Goal: Task Accomplishment & Management: Manage account settings

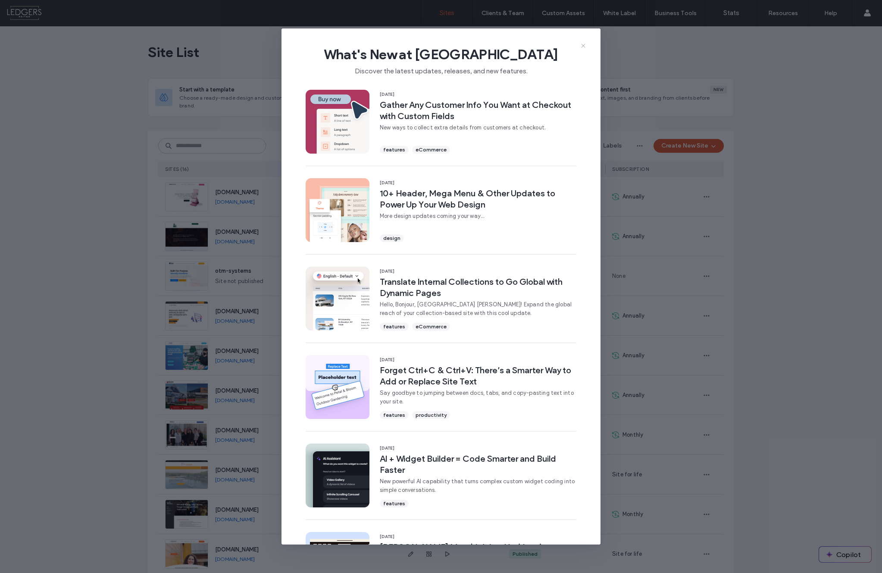
click at [583, 44] on icon at bounding box center [583, 45] width 7 height 7
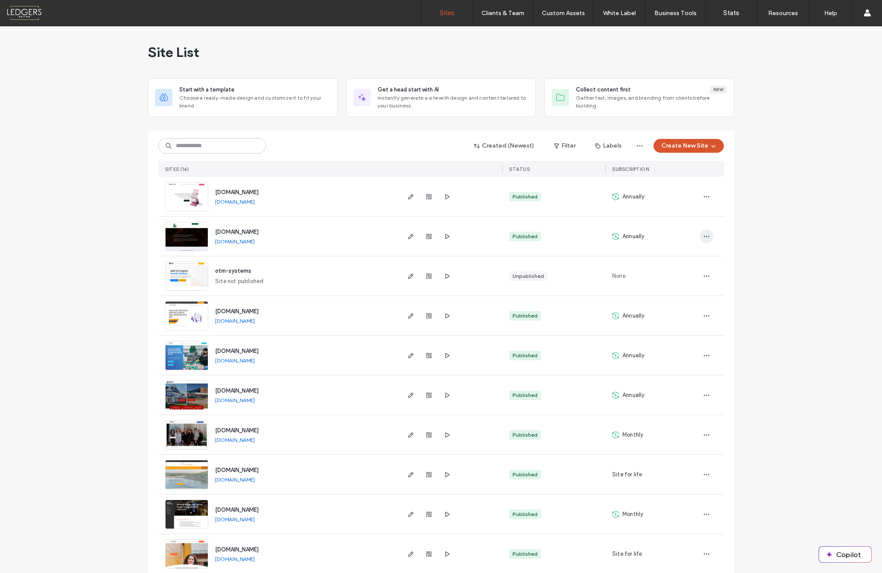
click at [705, 235] on icon "button" at bounding box center [706, 236] width 7 height 7
click at [664, 274] on span "Save as Template" at bounding box center [673, 275] width 47 height 9
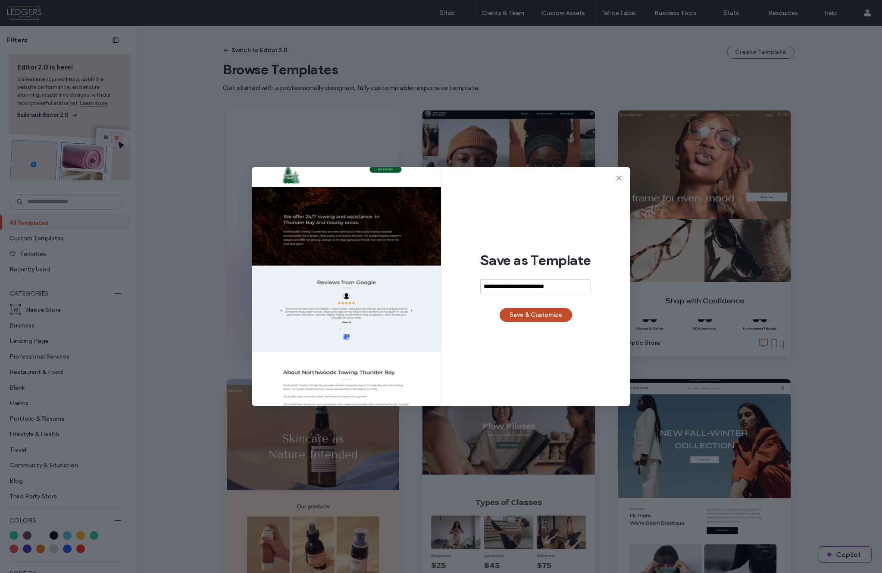
type input "**********"
click at [542, 312] on button "Save & Customize" at bounding box center [536, 315] width 72 height 14
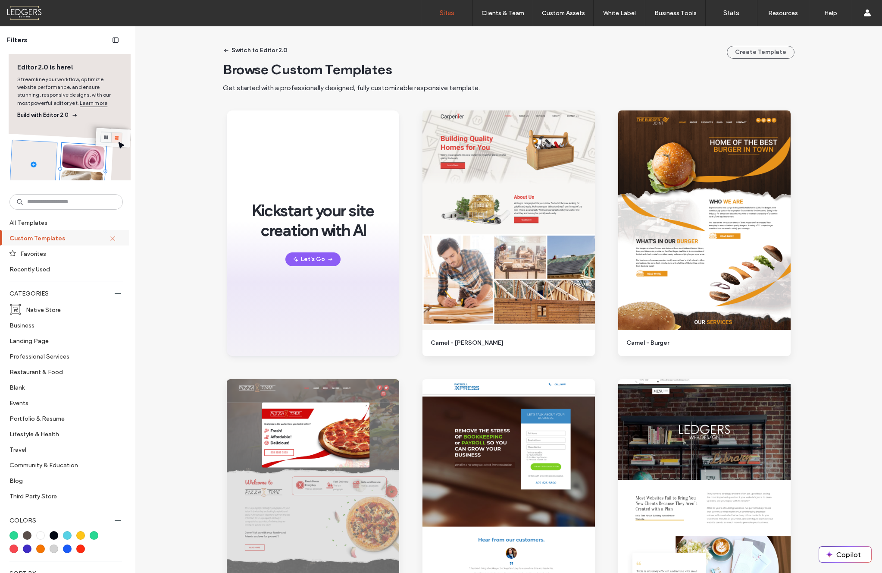
click at [446, 11] on label "Sites" at bounding box center [447, 13] width 15 height 8
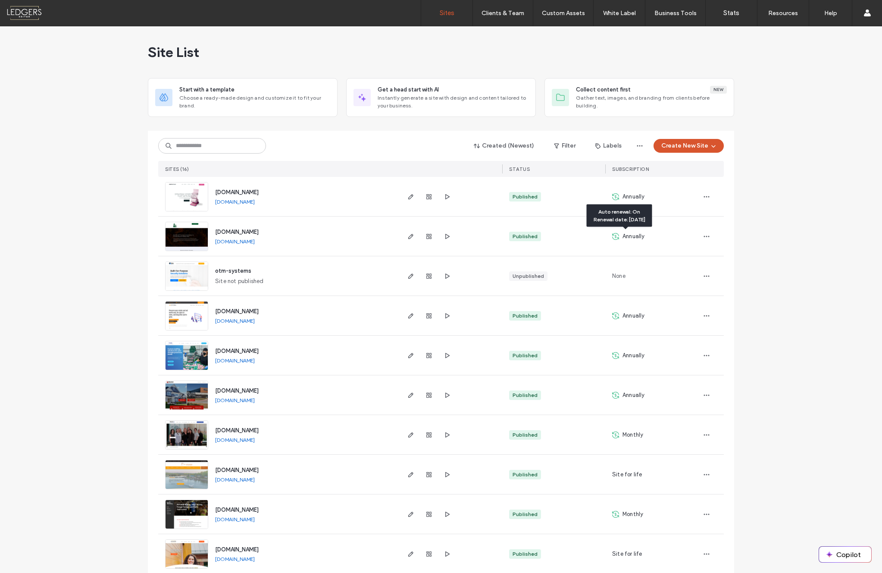
click at [614, 236] on icon at bounding box center [615, 236] width 7 height 7
click at [704, 236] on icon "button" at bounding box center [706, 236] width 7 height 7
click at [724, 236] on div "Created (Newest) Filter Labels Create New Site SITES (16) STATUS SUBSCRIPTION […" at bounding box center [441, 471] width 586 height 681
click at [426, 236] on icon "button" at bounding box center [429, 236] width 7 height 7
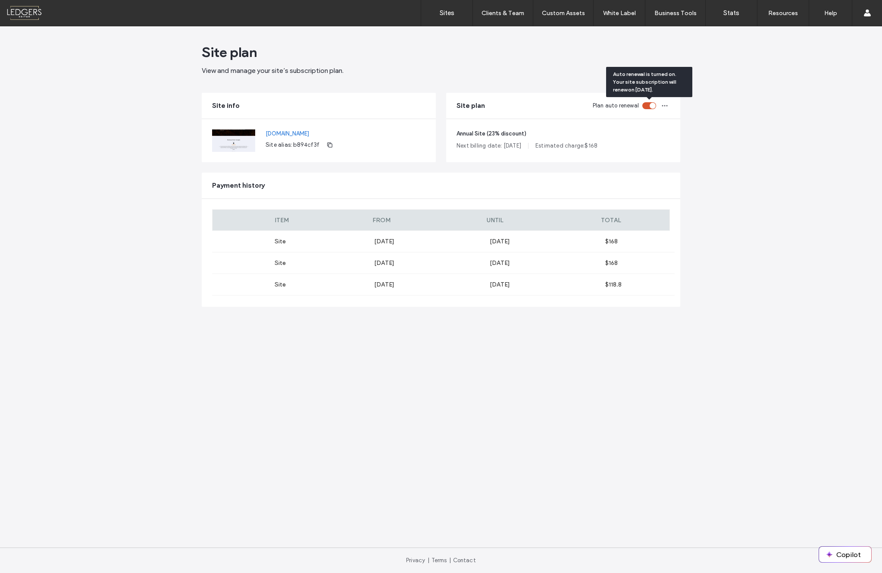
click at [645, 106] on div "toggle" at bounding box center [649, 105] width 14 height 7
click at [666, 106] on icon "button" at bounding box center [664, 105] width 7 height 7
click at [729, 134] on div "Site plan View and manage your site’s subscription plan. Site info www.northwoo…" at bounding box center [441, 299] width 882 height 546
click at [328, 145] on icon "button" at bounding box center [329, 144] width 7 height 7
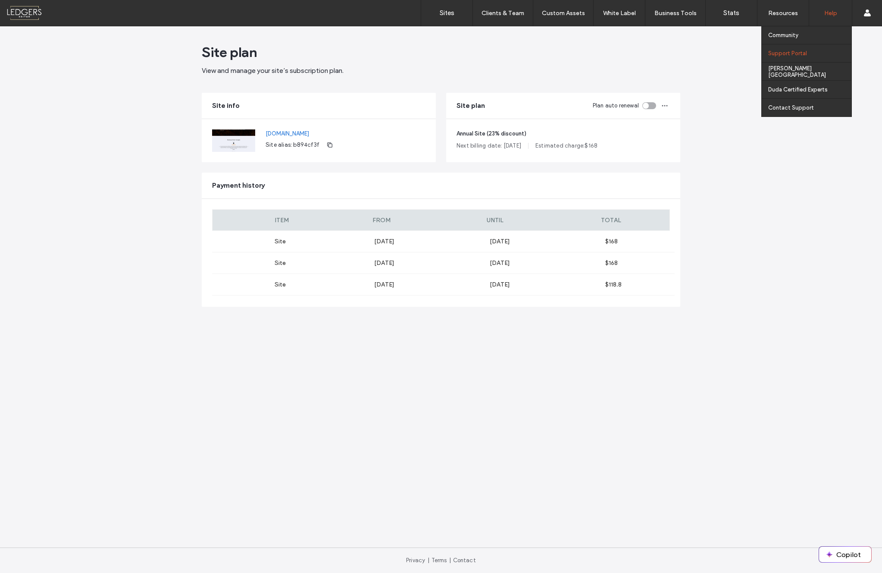
click at [796, 53] on label "Support Portal" at bounding box center [787, 53] width 39 height 6
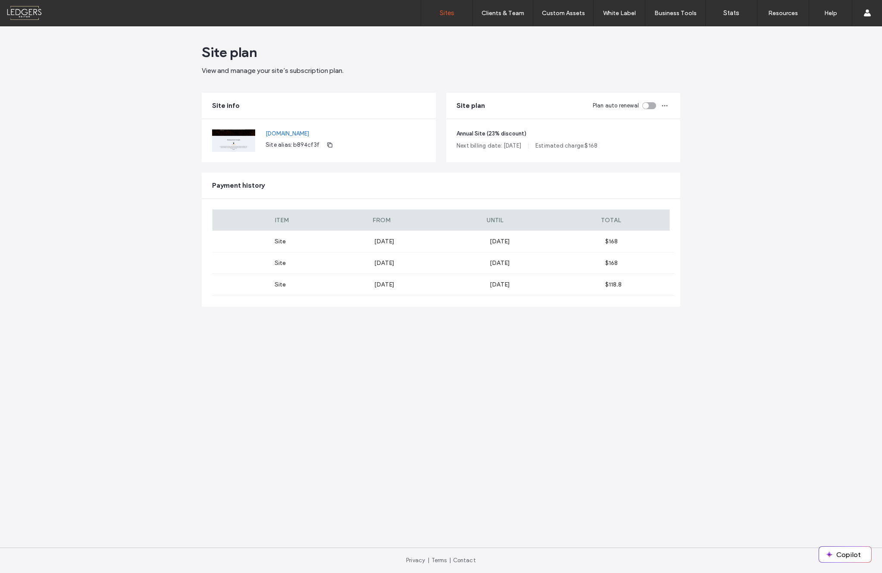
click at [451, 16] on label "Sites" at bounding box center [447, 13] width 15 height 8
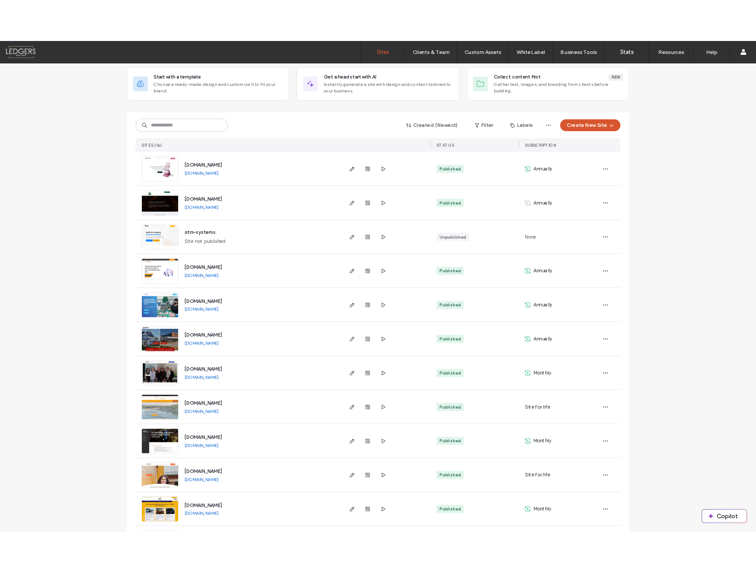
scroll to position [61, 0]
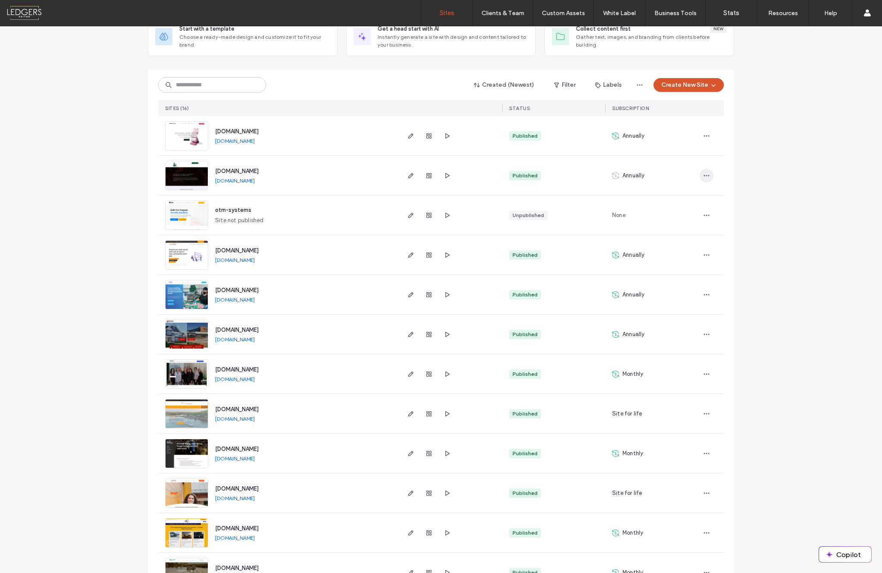
click at [703, 176] on icon "button" at bounding box center [706, 175] width 7 height 7
click at [767, 170] on div "Site List Start with a template Choose a ready-made design and customize it to …" at bounding box center [441, 363] width 882 height 795
click at [522, 174] on div "Published" at bounding box center [525, 176] width 25 height 8
click at [772, 170] on div "Site List Start with a template Choose a ready-made design and customize it to …" at bounding box center [441, 363] width 882 height 795
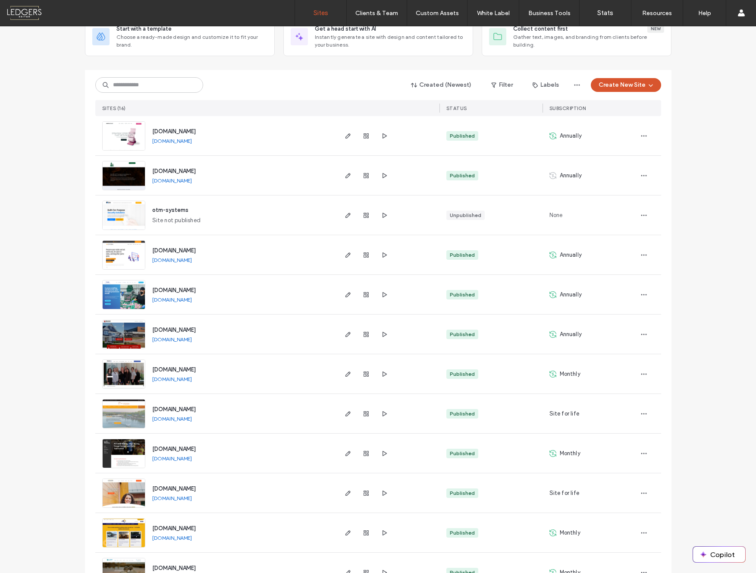
scroll to position [0, 0]
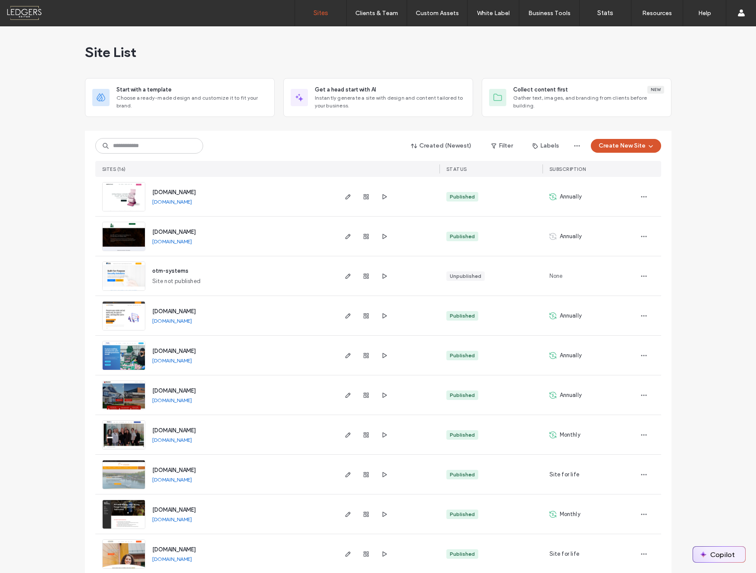
click at [722, 554] on button "Copilot" at bounding box center [719, 554] width 52 height 16
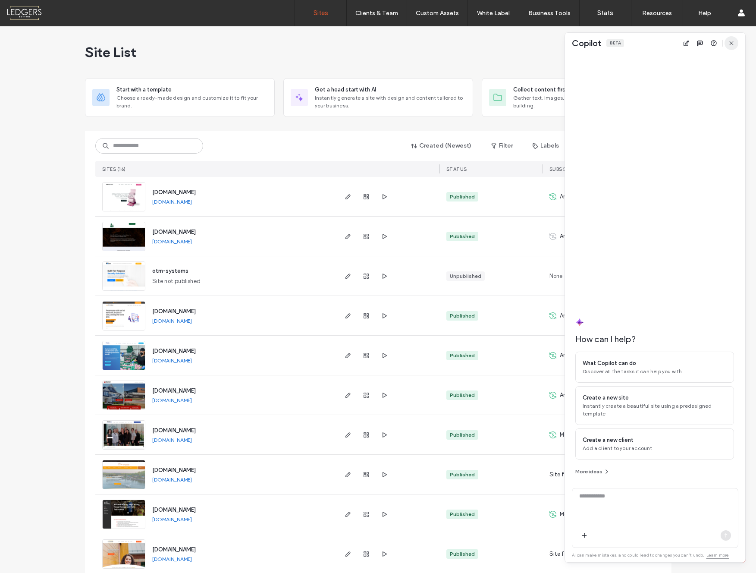
click at [731, 44] on icon "button" at bounding box center [731, 43] width 7 height 7
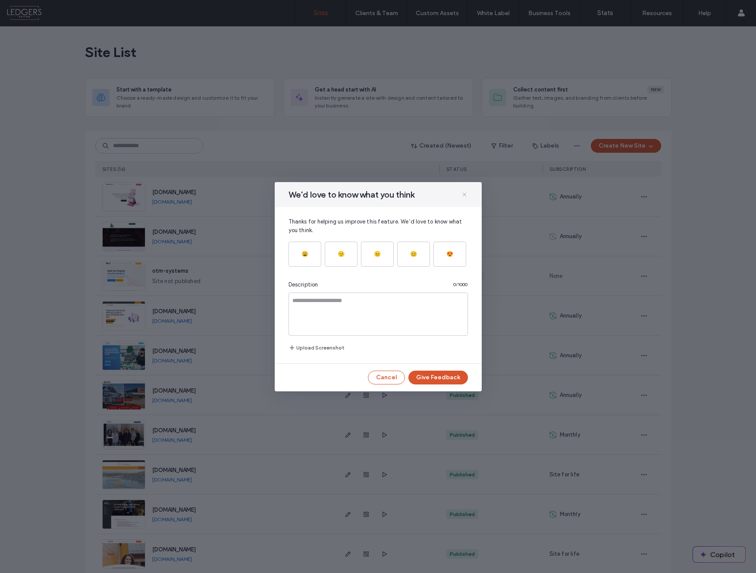
click at [466, 194] on icon at bounding box center [464, 194] width 7 height 7
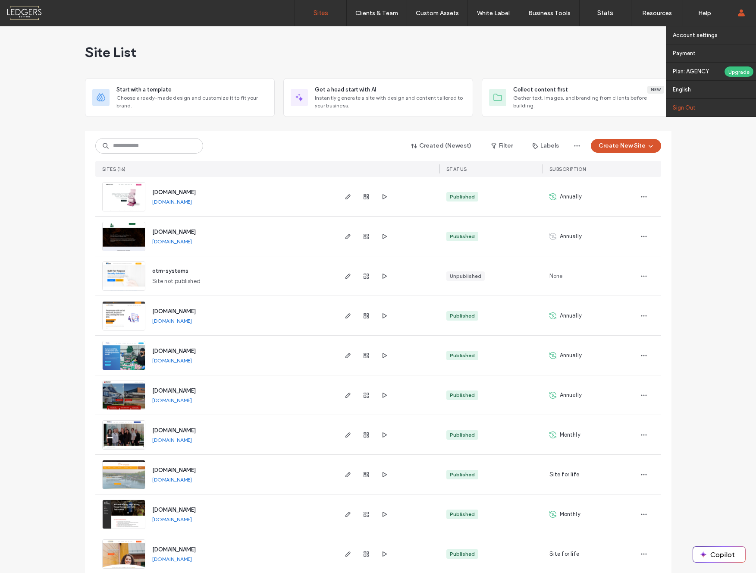
click at [686, 108] on label "Sign Out" at bounding box center [684, 107] width 23 height 6
